Goal: Information Seeking & Learning: Learn about a topic

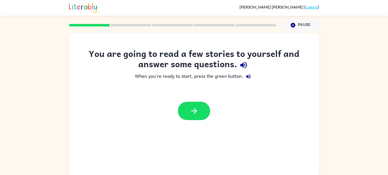
click at [70, 162] on div "You are going to read a few stories to yourself and answer some questions. When…" at bounding box center [194, 105] width 250 height 144
click at [194, 111] on icon "button" at bounding box center [194, 111] width 9 height 9
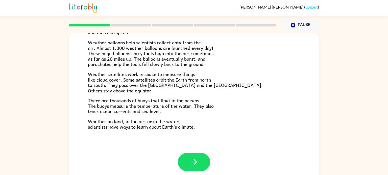
scroll to position [141, 0]
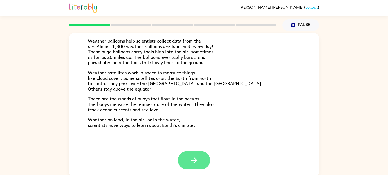
click at [201, 162] on button "button" at bounding box center [194, 160] width 32 height 18
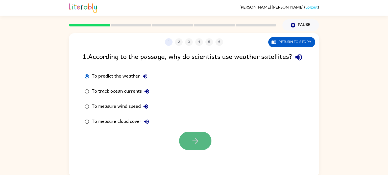
click at [192, 146] on icon "button" at bounding box center [195, 141] width 9 height 9
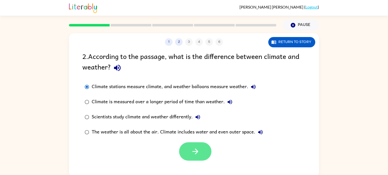
click at [194, 144] on button "button" at bounding box center [195, 152] width 32 height 18
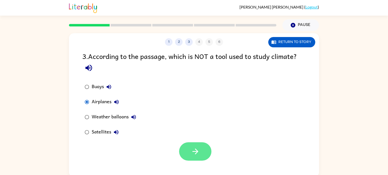
click at [200, 145] on button "button" at bounding box center [195, 152] width 32 height 18
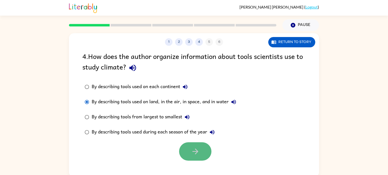
click at [195, 157] on button "button" at bounding box center [195, 152] width 32 height 18
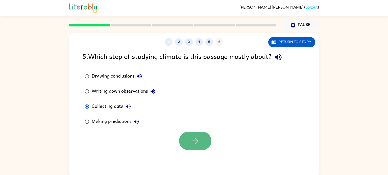
click at [202, 146] on button "button" at bounding box center [195, 141] width 32 height 18
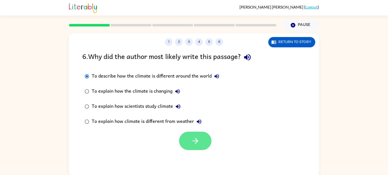
click at [206, 144] on button "button" at bounding box center [195, 141] width 32 height 18
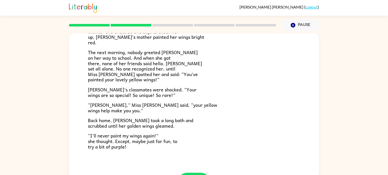
scroll to position [141, 0]
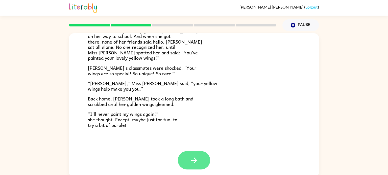
click at [202, 166] on button "button" at bounding box center [194, 160] width 32 height 18
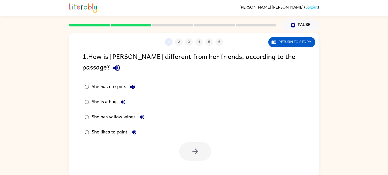
scroll to position [0, 0]
click at [188, 145] on button "button" at bounding box center [195, 152] width 32 height 18
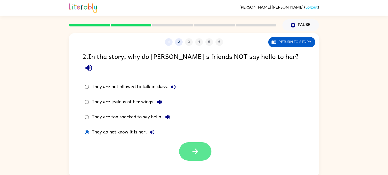
click at [200, 144] on button "button" at bounding box center [195, 152] width 32 height 18
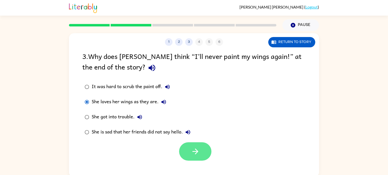
click at [195, 144] on button "button" at bounding box center [195, 152] width 32 height 18
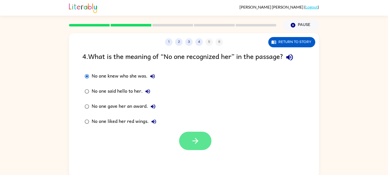
click at [200, 140] on button "button" at bounding box center [195, 141] width 32 height 18
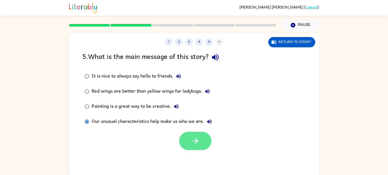
click at [201, 144] on button "button" at bounding box center [195, 141] width 32 height 18
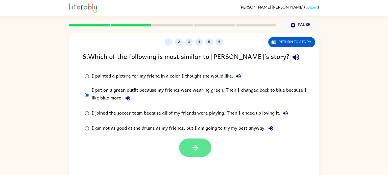
click at [200, 145] on button "button" at bounding box center [195, 148] width 32 height 18
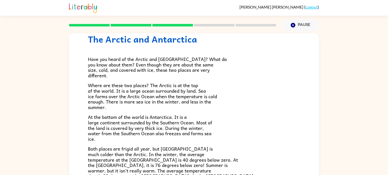
scroll to position [17, 0]
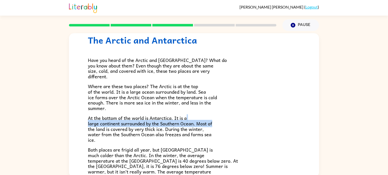
drag, startPoint x: 248, startPoint y: 124, endPoint x: 248, endPoint y: 115, distance: 8.6
click at [248, 115] on div "Have you heard of the Arctic and [GEOGRAPHIC_DATA]? What do you know about them…" at bounding box center [194, 131] width 212 height 172
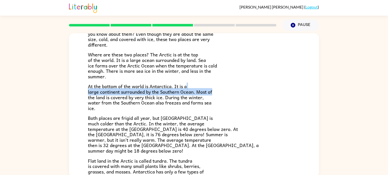
scroll to position [51, 0]
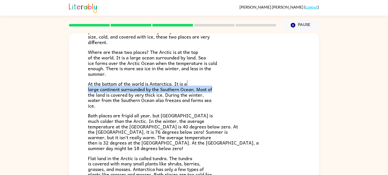
click at [273, 77] on p "Where are these two places? The Arctic is at the top of the world. It is a larg…" at bounding box center [194, 62] width 212 height 27
drag, startPoint x: 87, startPoint y: 90, endPoint x: 240, endPoint y: 91, distance: 152.2
click at [240, 91] on div "The Arctic and [GEOGRAPHIC_DATA] Have you heard of the Arctic and [GEOGRAPHIC_D…" at bounding box center [194, 94] width 250 height 225
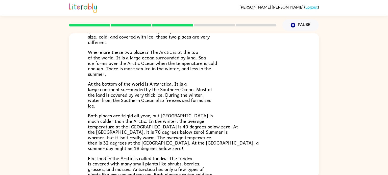
click at [266, 86] on p "At the bottom of the world is Antarctica. It is a large continent surrounded by…" at bounding box center [194, 94] width 212 height 27
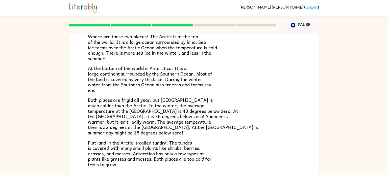
scroll to position [67, 0]
click at [298, 29] on button "Pause Pause" at bounding box center [300, 25] width 37 height 12
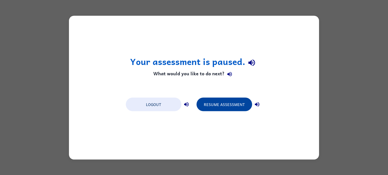
click at [230, 105] on button "Resume Assessment" at bounding box center [224, 105] width 56 height 14
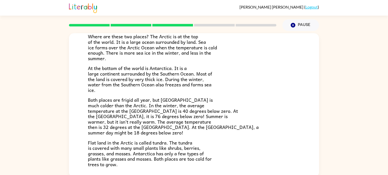
scroll to position [107, 0]
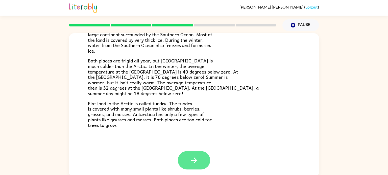
click at [191, 165] on icon "button" at bounding box center [194, 160] width 9 height 9
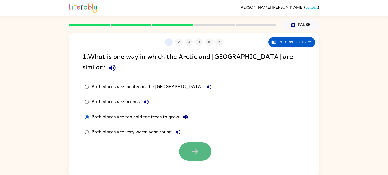
click at [189, 143] on button "button" at bounding box center [195, 152] width 32 height 18
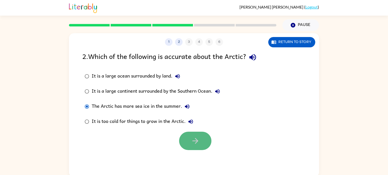
click at [187, 135] on button "button" at bounding box center [195, 141] width 32 height 18
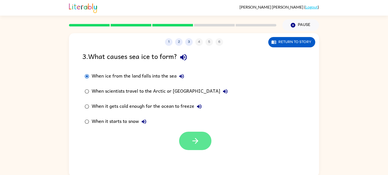
click at [200, 141] on button "button" at bounding box center [195, 141] width 32 height 18
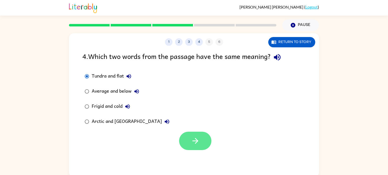
click at [194, 144] on icon "button" at bounding box center [195, 141] width 9 height 9
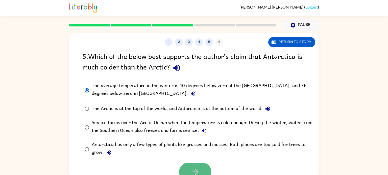
click at [194, 169] on icon "button" at bounding box center [195, 172] width 9 height 9
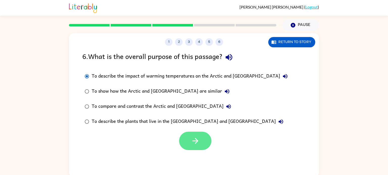
click at [206, 145] on button "button" at bounding box center [195, 141] width 32 height 18
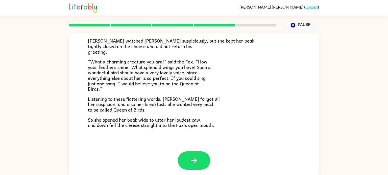
scroll to position [2, 0]
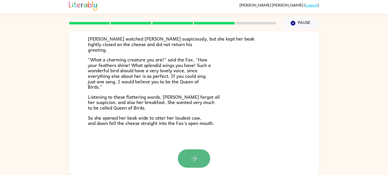
click at [197, 153] on button "button" at bounding box center [194, 159] width 32 height 18
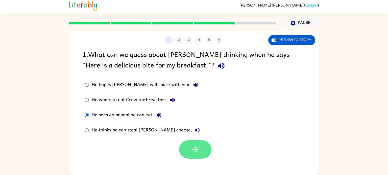
click at [182, 143] on button "button" at bounding box center [195, 150] width 32 height 18
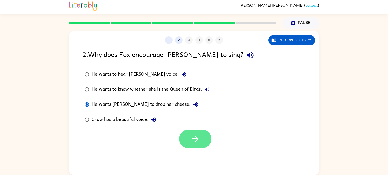
click at [200, 141] on button "button" at bounding box center [195, 139] width 32 height 18
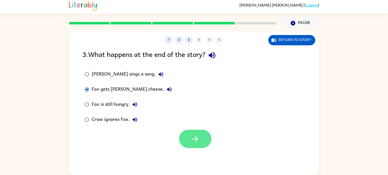
click at [200, 143] on button "button" at bounding box center [195, 139] width 32 height 18
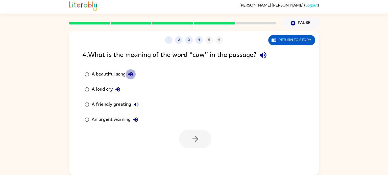
click at [131, 74] on icon "button" at bounding box center [130, 74] width 5 height 5
click at [119, 88] on icon "button" at bounding box center [117, 89] width 5 height 5
click at [137, 106] on icon "button" at bounding box center [136, 105] width 6 height 6
click at [138, 121] on icon "button" at bounding box center [136, 120] width 6 height 6
click at [184, 137] on button "button" at bounding box center [195, 139] width 32 height 18
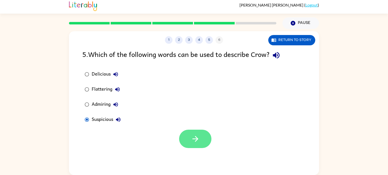
click at [188, 137] on button "button" at bounding box center [195, 139] width 32 height 18
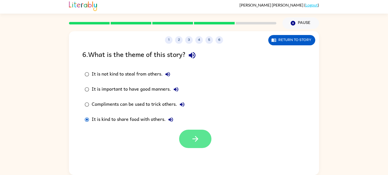
click at [201, 136] on button "button" at bounding box center [195, 139] width 32 height 18
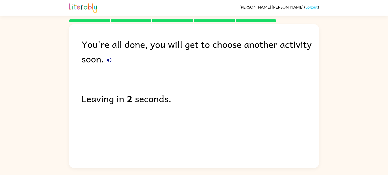
click at [258, 110] on div "You're all done, you will get to choose another activity soon. Leaving in 2 sec…" at bounding box center [194, 95] width 250 height 142
